Goal: Communication & Community: Answer question/provide support

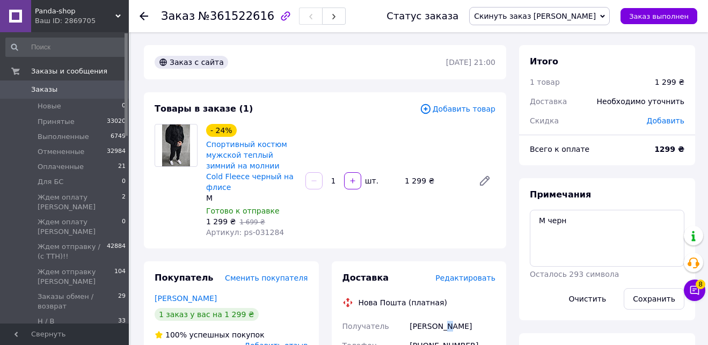
click at [449, 317] on div "[PERSON_NAME]" at bounding box center [453, 326] width 90 height 19
click at [449, 318] on div "[PERSON_NAME]" at bounding box center [453, 326] width 90 height 19
drag, startPoint x: 448, startPoint y: 318, endPoint x: 408, endPoint y: 315, distance: 40.4
click at [408, 317] on div "Охтеменко Іван" at bounding box center [453, 326] width 90 height 19
copy div "Охтеменко"
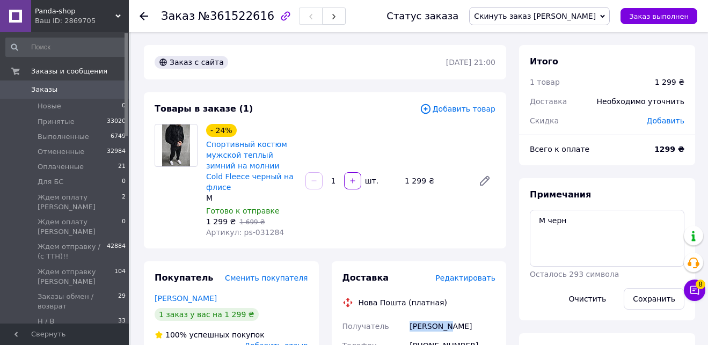
drag, startPoint x: 469, startPoint y: 320, endPoint x: 450, endPoint y: 316, distance: 19.8
click at [450, 317] on div "Охтеменко Іван" at bounding box center [453, 326] width 90 height 19
copy div "Іван"
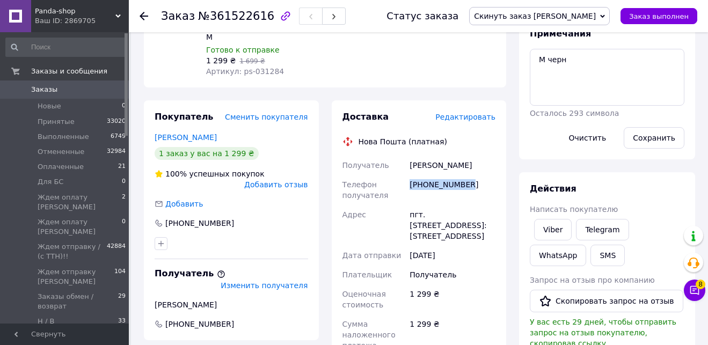
drag, startPoint x: 475, startPoint y: 173, endPoint x: 409, endPoint y: 172, distance: 66.1
click at [409, 175] on div "+380952214052" at bounding box center [453, 190] width 90 height 30
copy div "+380952214052"
drag, startPoint x: 426, startPoint y: 202, endPoint x: 483, endPoint y: 204, distance: 56.9
click at [483, 205] on div "пгт. Липовая Долина, №1: ул. Роменская, 13" at bounding box center [453, 225] width 90 height 41
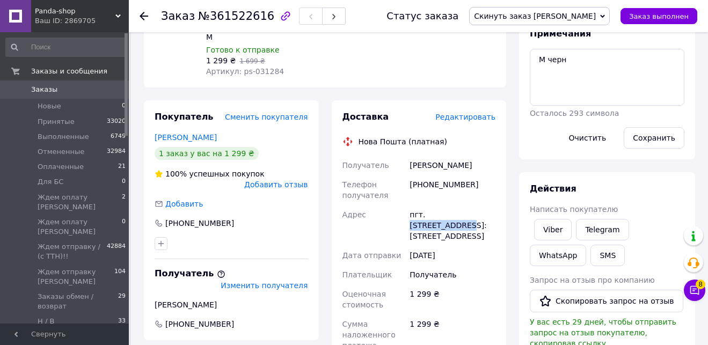
copy div "Липовая Долина"
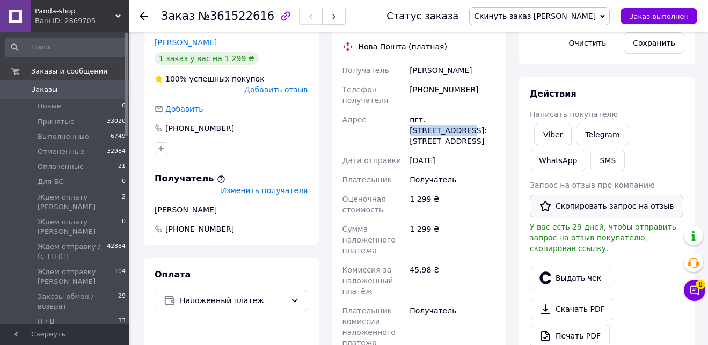
scroll to position [262, 0]
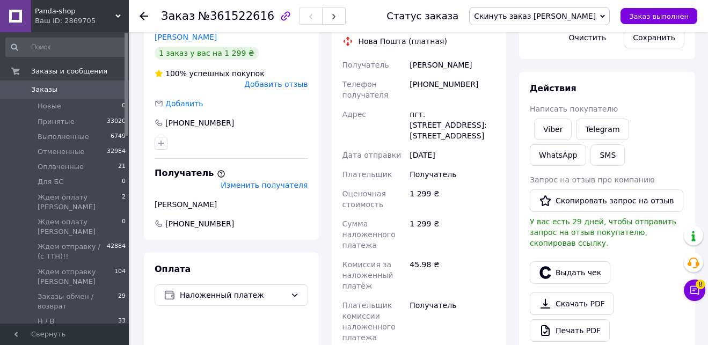
paste input "20451247237990"
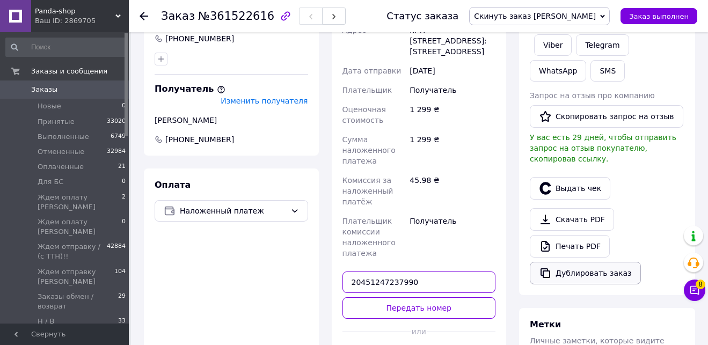
scroll to position [373, 0]
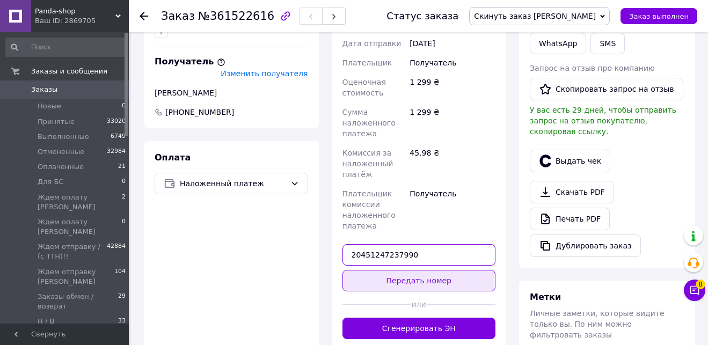
type input "20451247237990"
click at [443, 270] on button "Передать номер" at bounding box center [420, 280] width 154 height 21
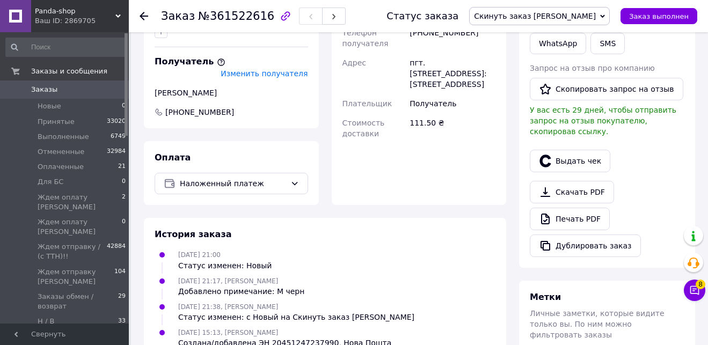
click at [563, 12] on span "Скинуть заказ [PERSON_NAME]" at bounding box center [535, 16] width 122 height 9
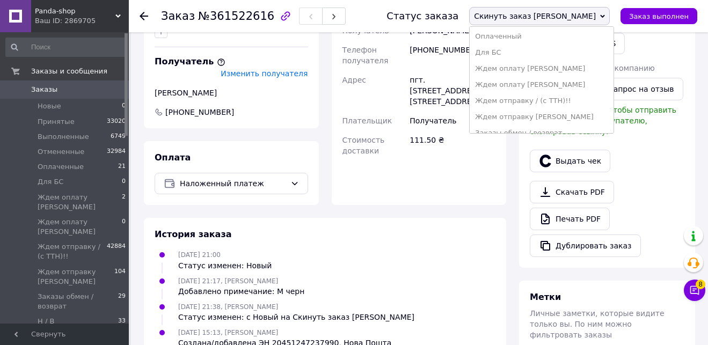
scroll to position [124, 0]
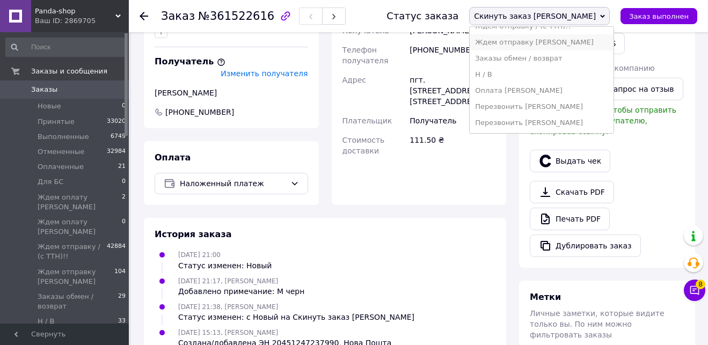
click at [601, 46] on li "Ждем отправку [PERSON_NAME]" at bounding box center [542, 42] width 144 height 16
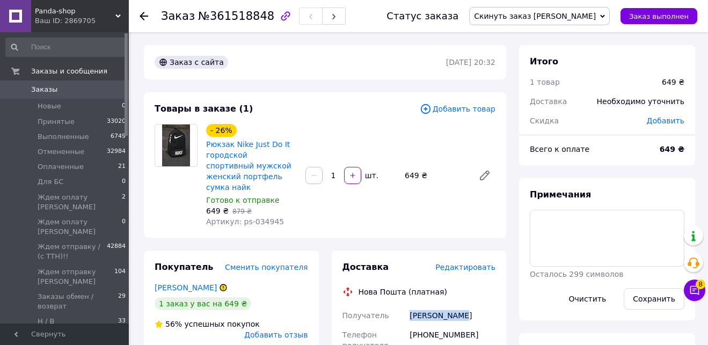
drag, startPoint x: 460, startPoint y: 306, endPoint x: 410, endPoint y: 304, distance: 50.0
click at [411, 306] on div "Чередніченко Наталія" at bounding box center [453, 315] width 90 height 19
copy div "Чередніченко"
drag, startPoint x: 493, startPoint y: 304, endPoint x: 462, endPoint y: 304, distance: 30.6
click at [462, 306] on div "Чередніченко Наталія" at bounding box center [453, 315] width 90 height 19
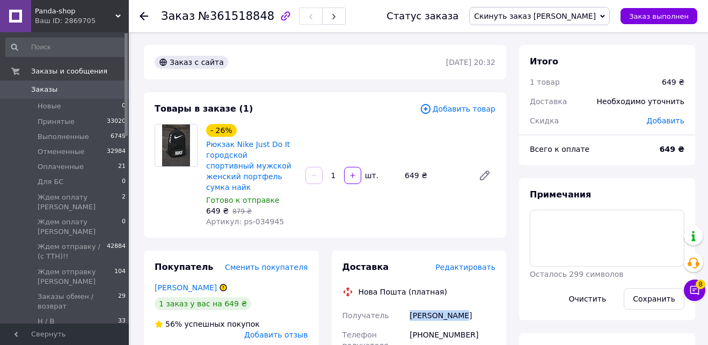
copy div "Наталія"
click at [236, 172] on link "Рюкзак Nike Just Do It городской спортивный мужской женский портфель сумка найк" at bounding box center [248, 166] width 85 height 52
copy div "Наталія"
drag, startPoint x: 468, startPoint y: 323, endPoint x: 411, endPoint y: 324, distance: 57.5
click at [411, 325] on div "+380675281813" at bounding box center [453, 340] width 90 height 30
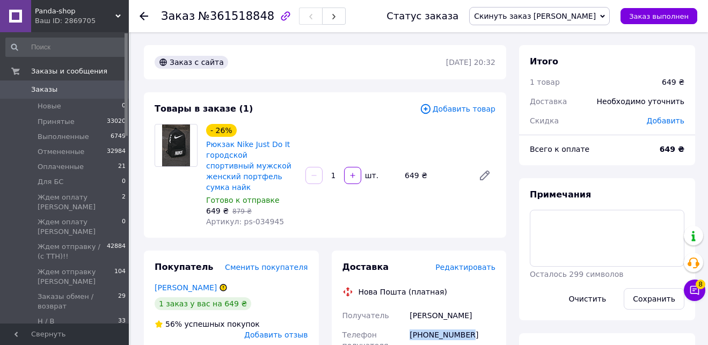
copy div "+380675281813"
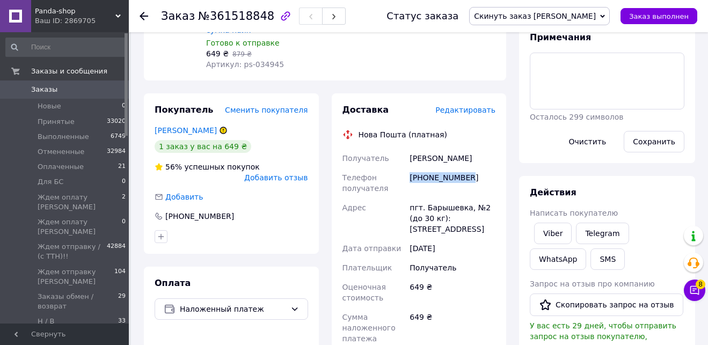
scroll to position [192, 0]
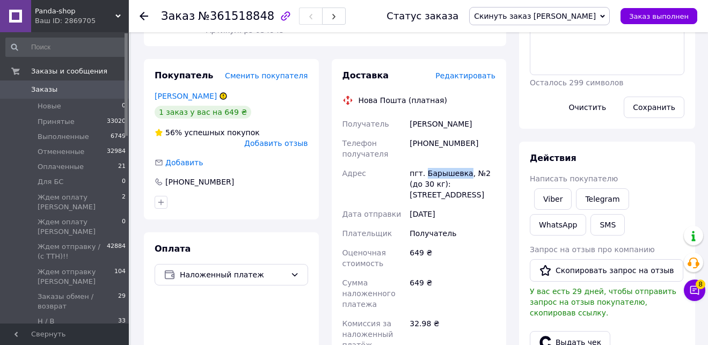
drag, startPoint x: 466, startPoint y: 163, endPoint x: 424, endPoint y: 163, distance: 41.9
click at [424, 164] on div "пгт. Барышевка, №2 (до 30 кг): ул. Киевский путь, 38" at bounding box center [453, 184] width 90 height 41
copy div "Барышевка"
click at [601, 17] on span "Скинуть заказ [PERSON_NAME]" at bounding box center [539, 16] width 141 height 18
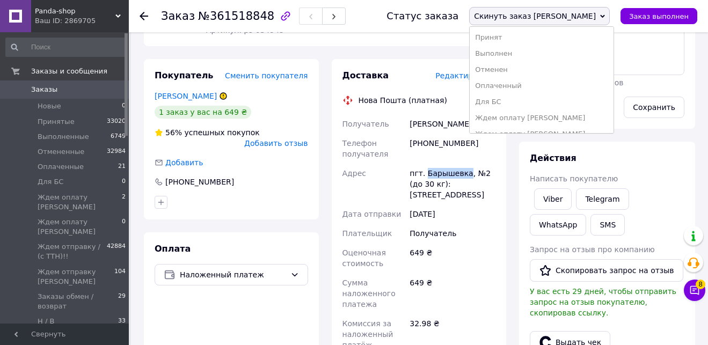
scroll to position [50, 0]
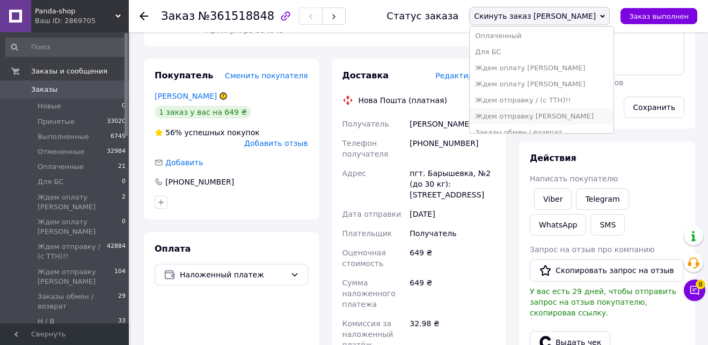
click at [562, 114] on li "Ждем отправку [PERSON_NAME]" at bounding box center [542, 116] width 144 height 16
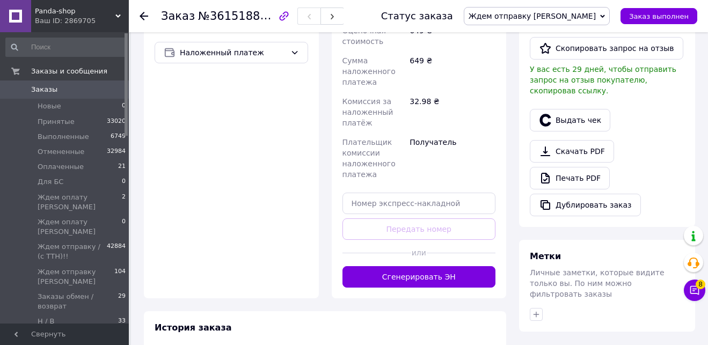
scroll to position [417, 0]
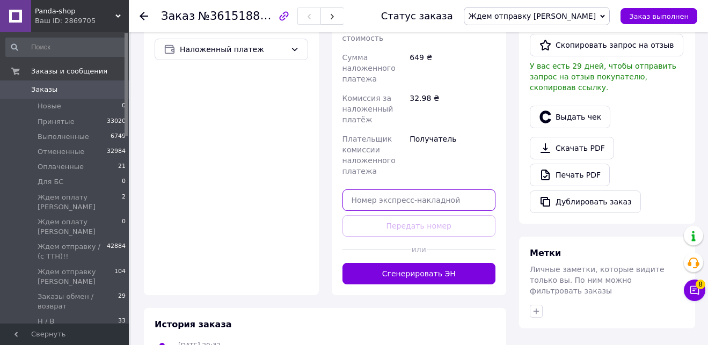
click at [430, 194] on input "text" at bounding box center [420, 200] width 154 height 21
paste input "20451247251575"
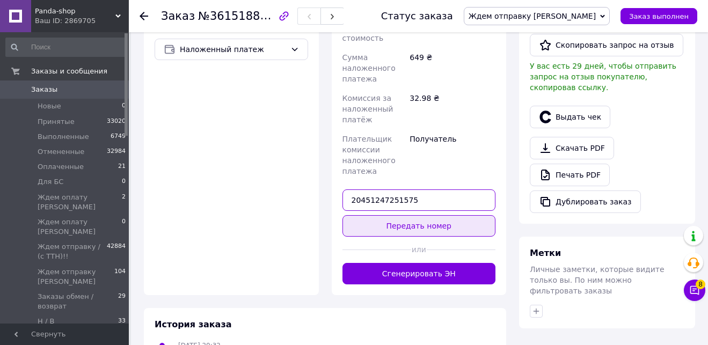
type input "20451247251575"
click at [430, 215] on button "Передать номер" at bounding box center [420, 225] width 154 height 21
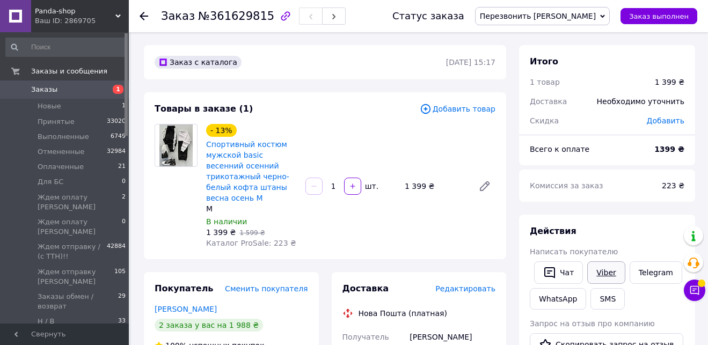
click at [610, 273] on link "Viber" at bounding box center [606, 273] width 38 height 23
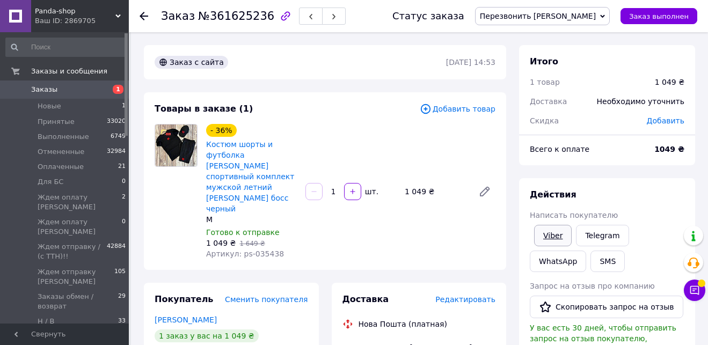
click at [553, 237] on link "Viber" at bounding box center [553, 235] width 38 height 21
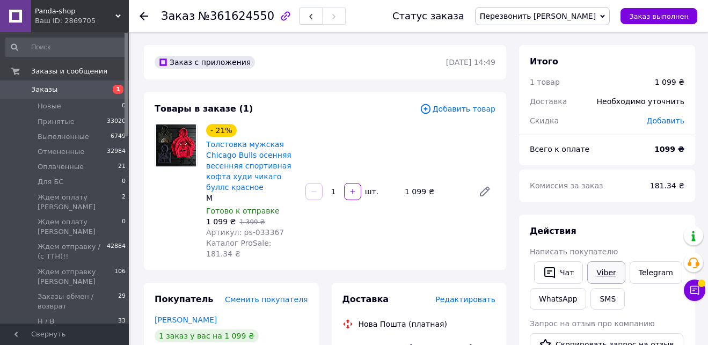
click at [611, 273] on link "Viber" at bounding box center [606, 273] width 38 height 23
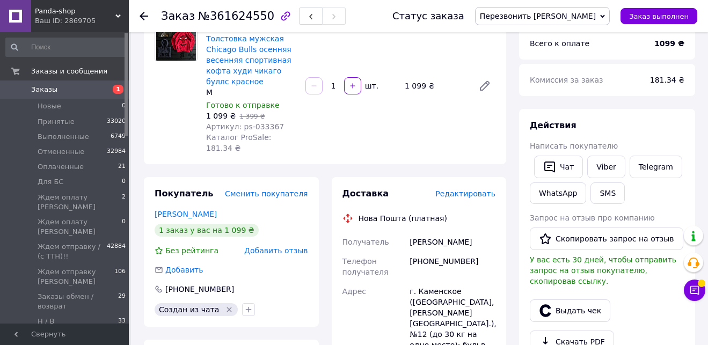
scroll to position [109, 0]
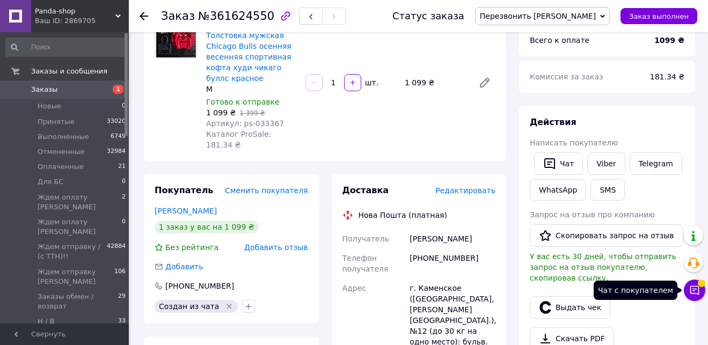
click at [693, 293] on icon at bounding box center [695, 290] width 11 height 11
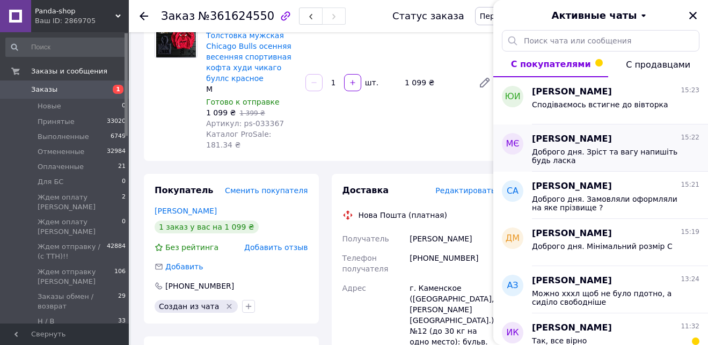
click at [614, 157] on span "Доброго дня. Зріст та вагу напишіть будь ласка" at bounding box center [608, 156] width 153 height 17
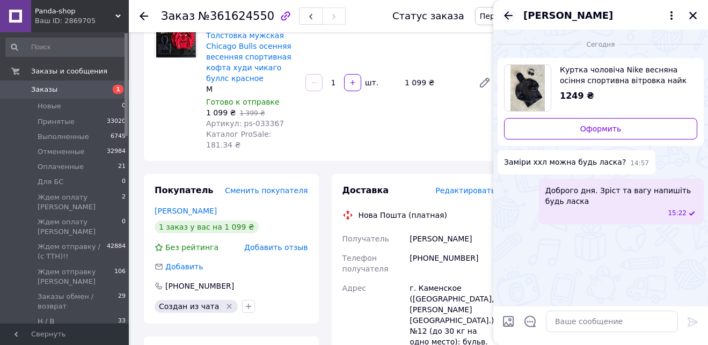
click at [507, 12] on icon "Назад" at bounding box center [508, 15] width 13 height 13
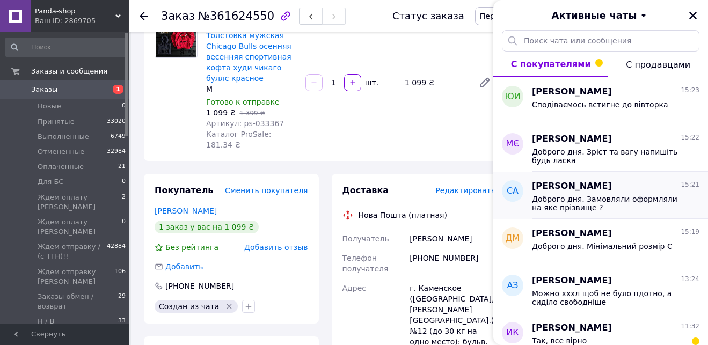
click at [587, 184] on span "Сергей Александрович" at bounding box center [572, 186] width 80 height 12
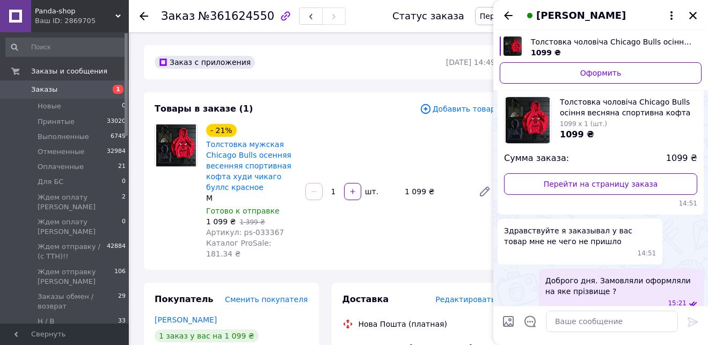
scroll to position [72, 0]
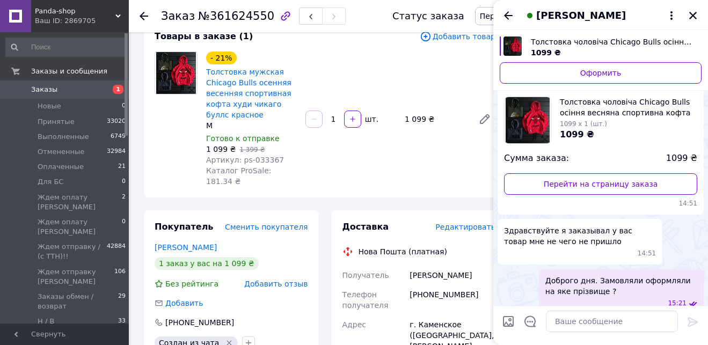
click at [506, 13] on icon "Назад" at bounding box center [508, 15] width 9 height 8
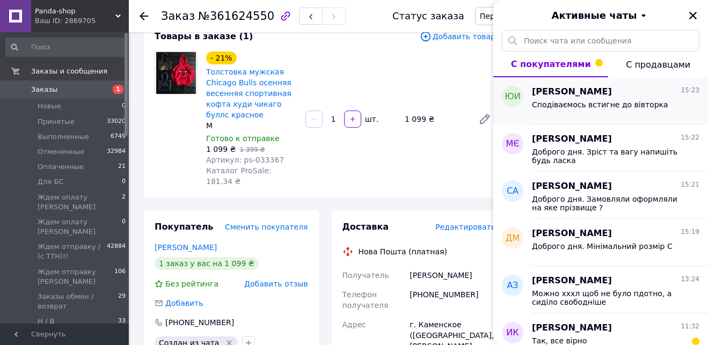
click at [614, 100] on span "Сподіваємось встигне до вівторка" at bounding box center [600, 104] width 136 height 9
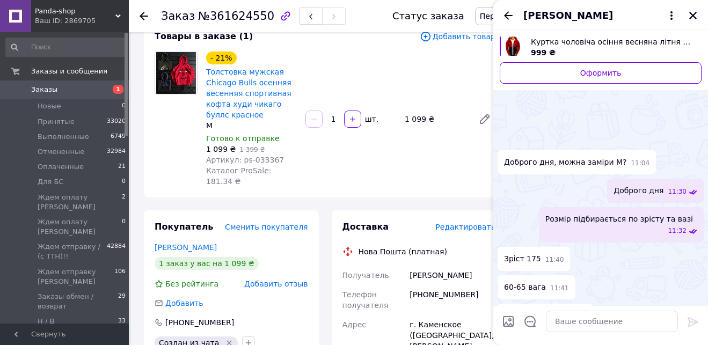
scroll to position [1394, 0]
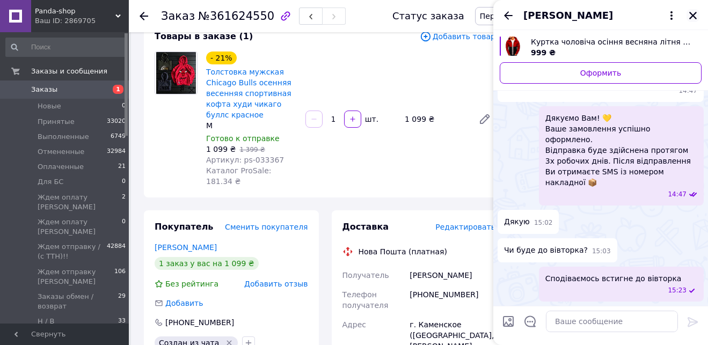
click at [693, 16] on icon "Закрыть" at bounding box center [694, 16] width 8 height 8
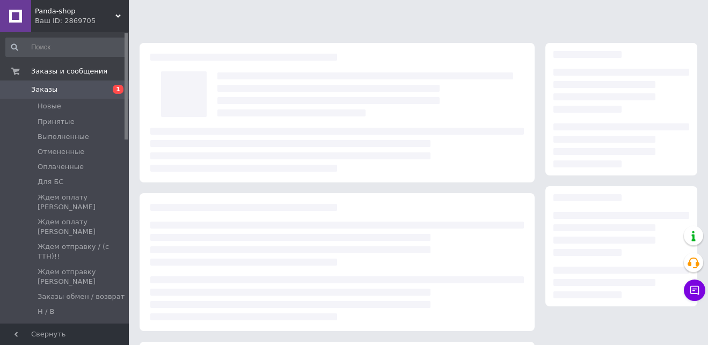
scroll to position [72, 0]
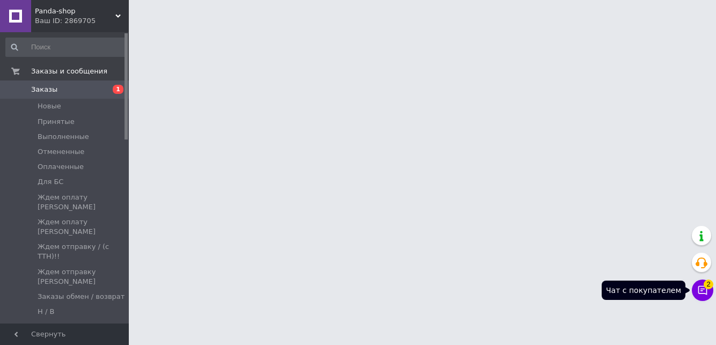
click at [706, 286] on span "2" at bounding box center [709, 285] width 10 height 10
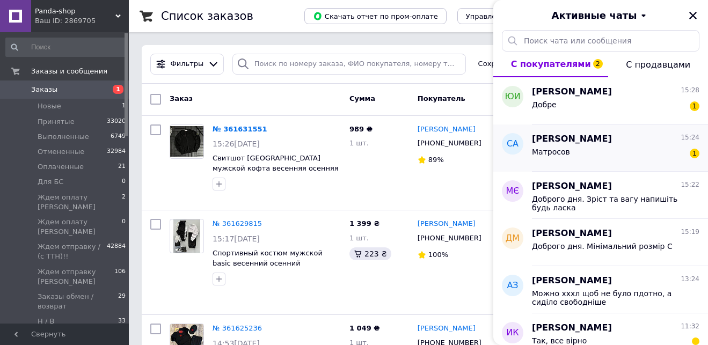
click at [598, 154] on div "Матросов 1" at bounding box center [616, 154] width 168 height 17
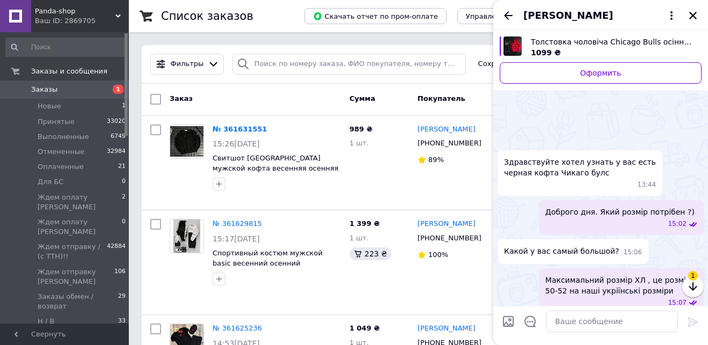
scroll to position [981, 0]
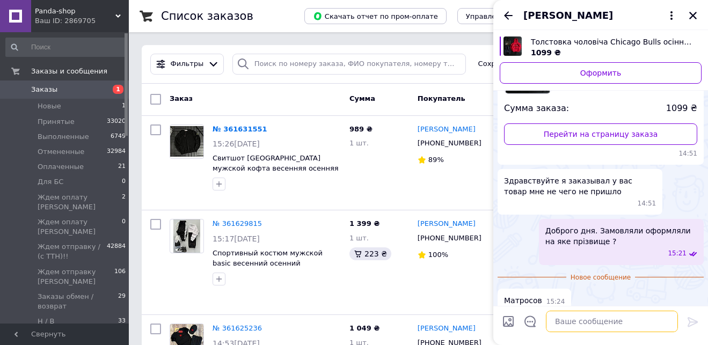
click at [604, 326] on textarea at bounding box center [612, 321] width 132 height 21
type textarea "Підкажіть будь ласка зріст та вагу?"
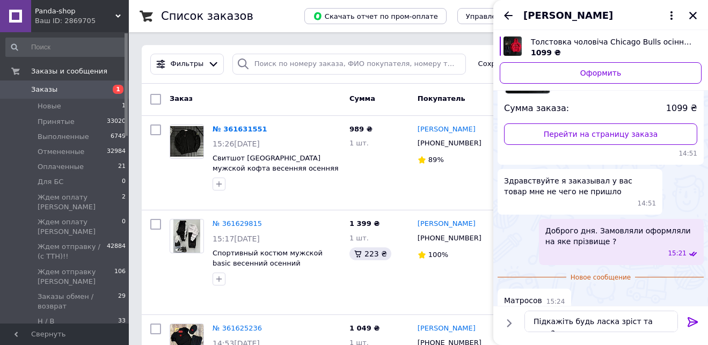
click at [688, 317] on icon at bounding box center [693, 322] width 13 height 13
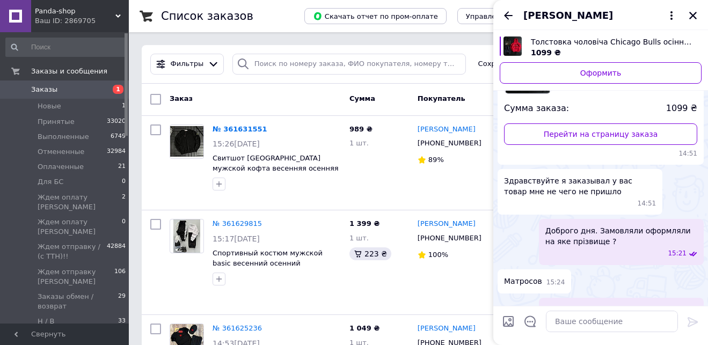
scroll to position [946, 0]
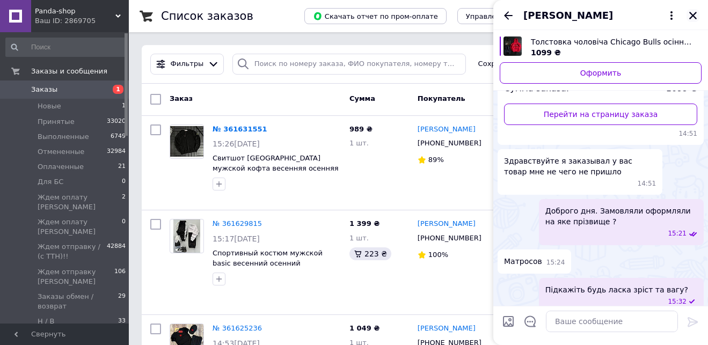
click at [694, 16] on icon "Закрыть" at bounding box center [693, 16] width 10 height 10
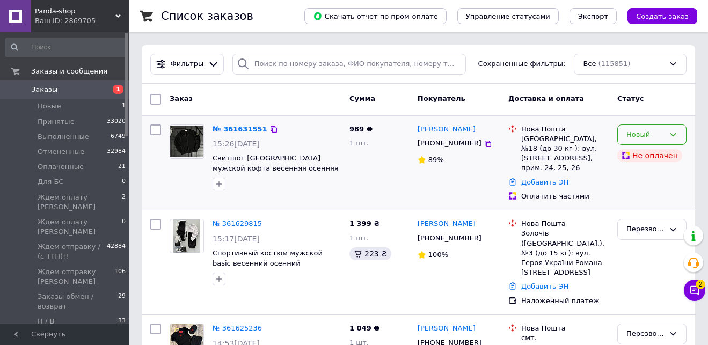
drag, startPoint x: 657, startPoint y: 136, endPoint x: 661, endPoint y: 142, distance: 6.9
click at [657, 137] on div "Новый" at bounding box center [646, 134] width 38 height 11
click at [652, 299] on li "Перезвонить [PERSON_NAME]" at bounding box center [652, 320] width 68 height 42
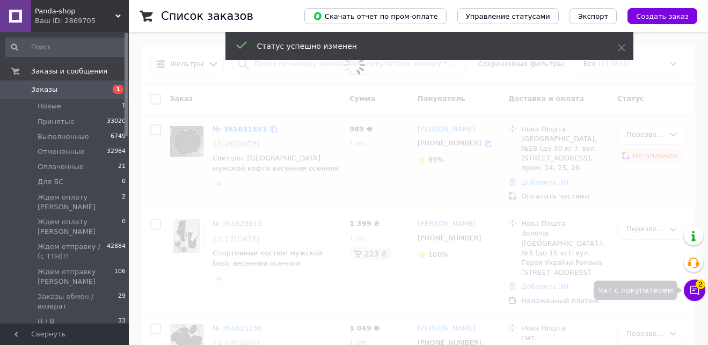
click at [695, 296] on button "Чат с покупателем 2" at bounding box center [694, 290] width 21 height 21
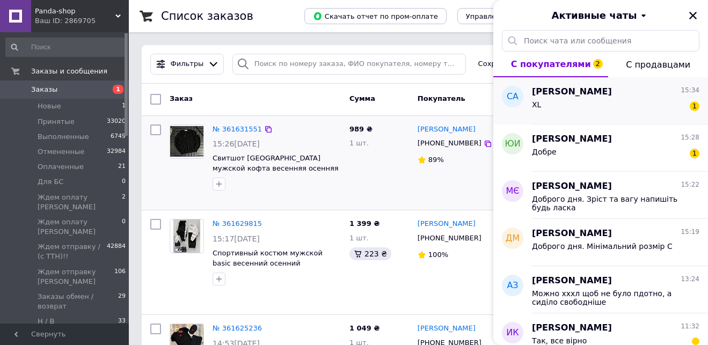
click at [565, 111] on div "XL 1" at bounding box center [616, 106] width 168 height 17
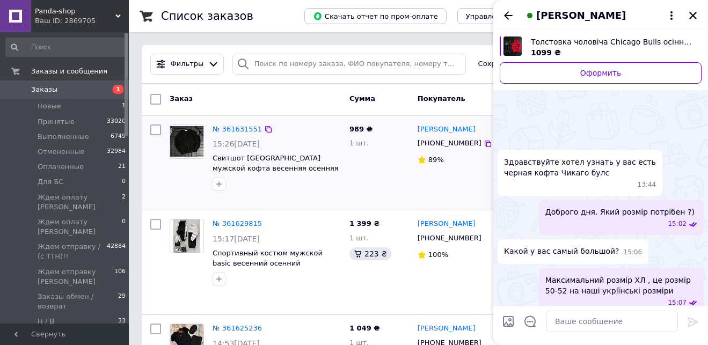
scroll to position [1049, 0]
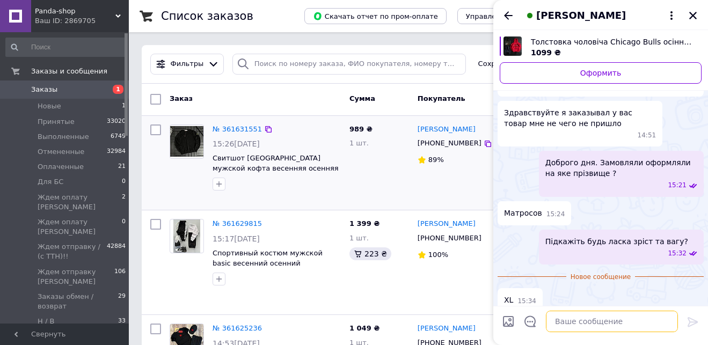
click at [597, 323] on textarea at bounding box center [612, 321] width 132 height 21
type textarea "Червоний колір?"
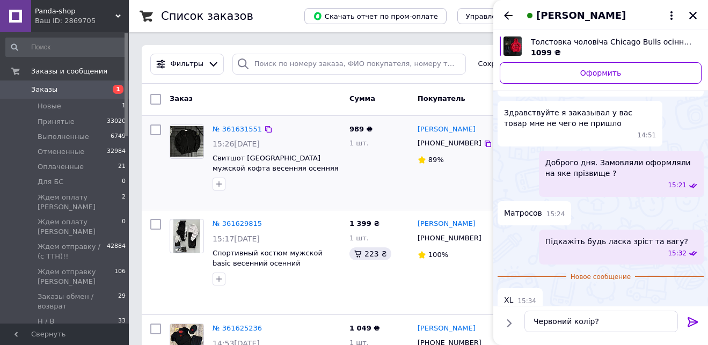
click at [692, 323] on icon at bounding box center [693, 322] width 13 height 13
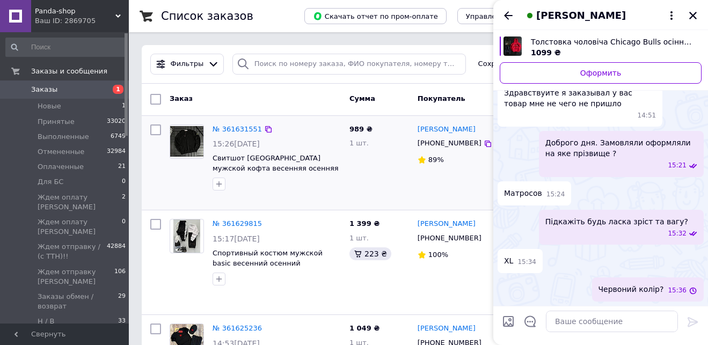
scroll to position [1004, 0]
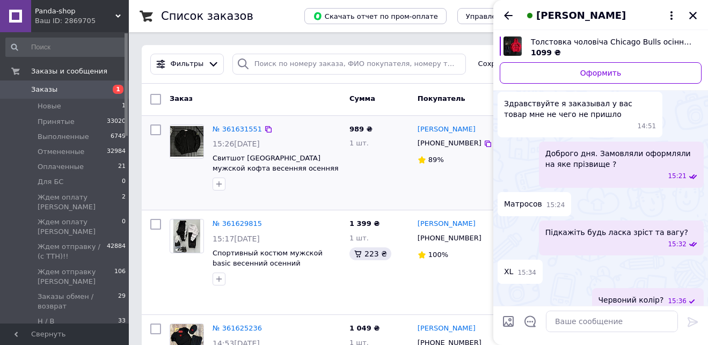
click at [578, 45] on span "Толстовка чоловіча Chicago Bulls осіння весняна спортивна кофта худі чикаго бул…" at bounding box center [612, 42] width 162 height 11
click at [506, 13] on icon "Назад" at bounding box center [508, 15] width 13 height 13
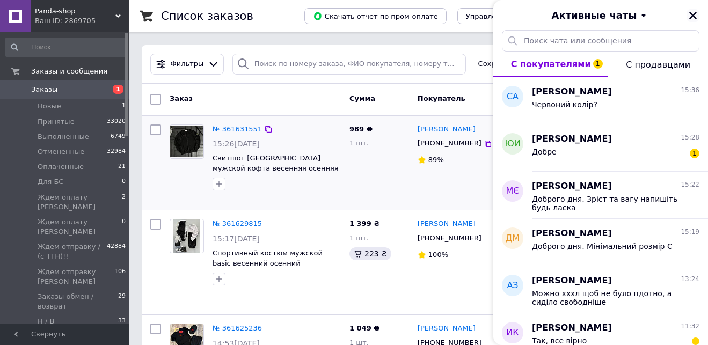
click at [696, 15] on icon "Закрыть" at bounding box center [693, 16] width 10 height 10
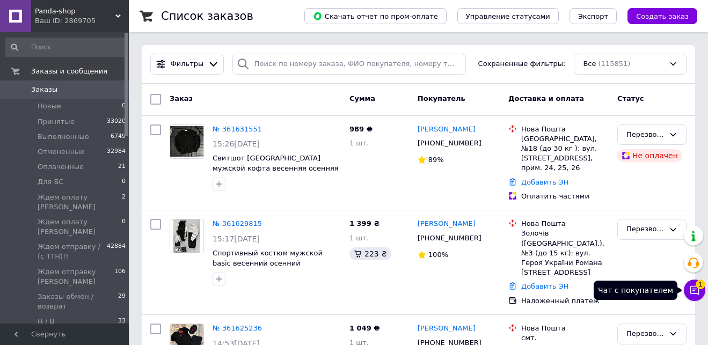
click at [701, 291] on button "Чат с покупателем 1" at bounding box center [694, 290] width 21 height 21
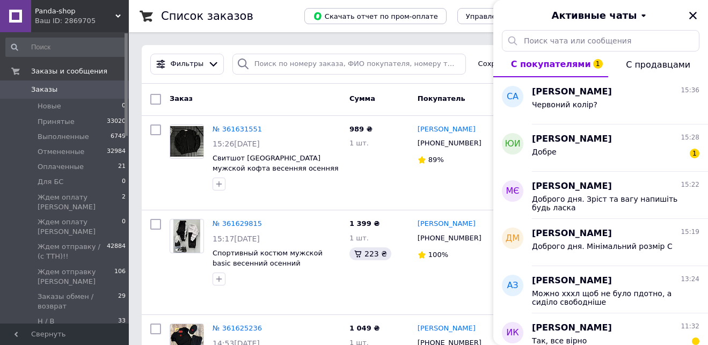
drag, startPoint x: 693, startPoint y: 13, endPoint x: 569, endPoint y: 33, distance: 125.6
click at [693, 13] on icon "Закрыть" at bounding box center [693, 16] width 10 height 10
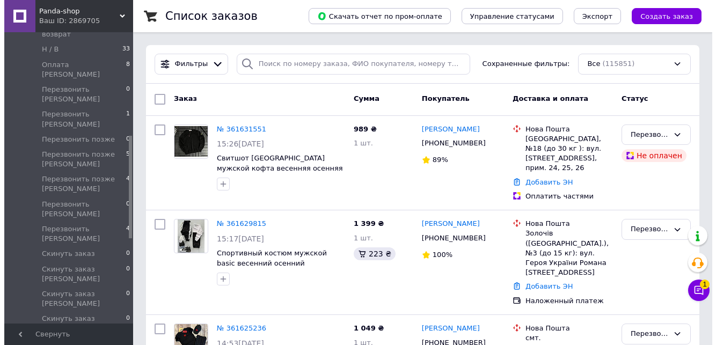
scroll to position [292, 0]
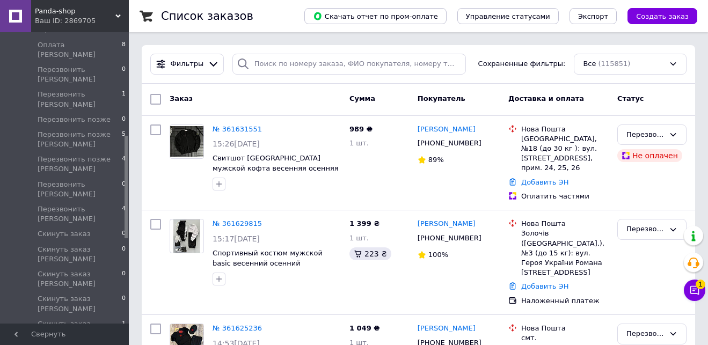
drag, startPoint x: 126, startPoint y: 53, endPoint x: 137, endPoint y: 155, distance: 103.2
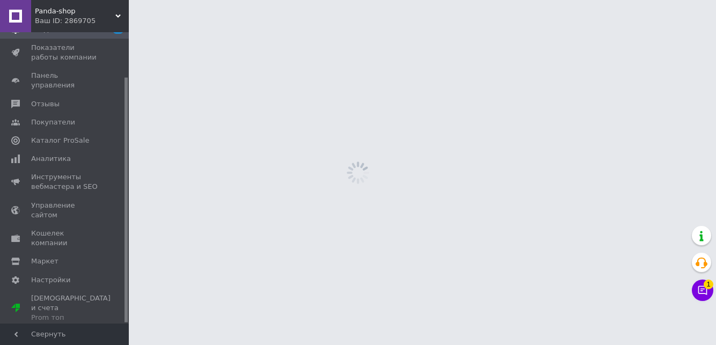
scroll to position [53, 0]
